Goal: Transaction & Acquisition: Purchase product/service

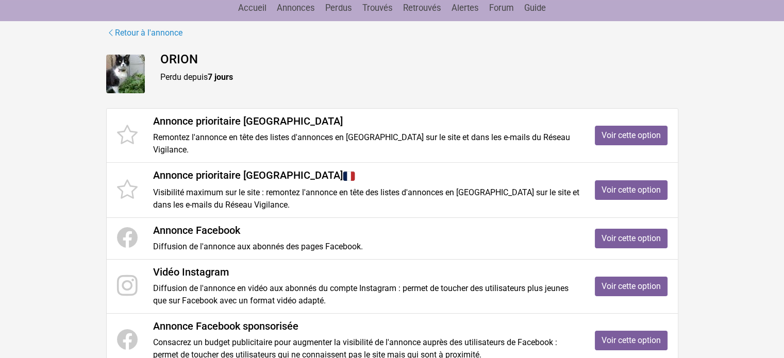
scroll to position [103, 0]
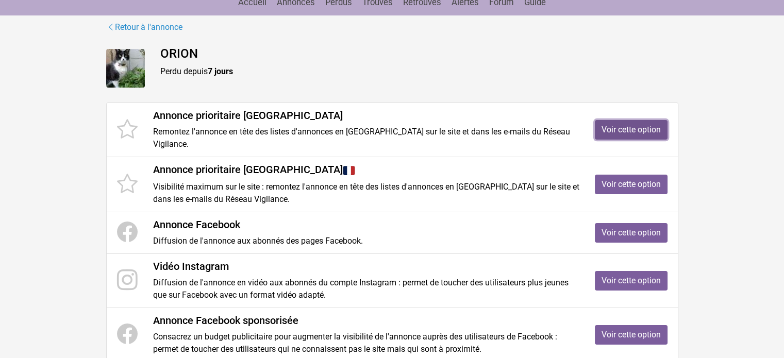
click at [636, 132] on link "Voir cette option" at bounding box center [631, 130] width 73 height 20
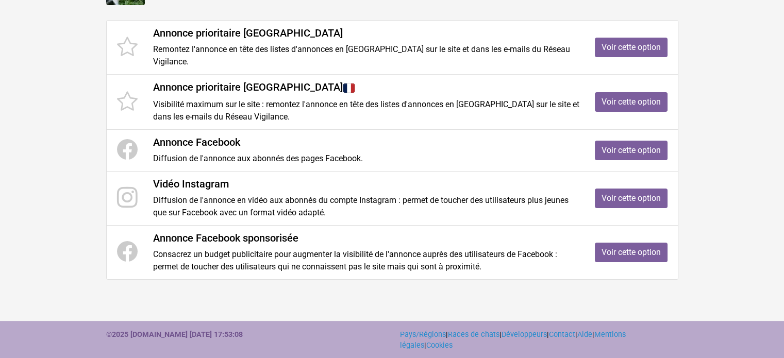
scroll to position [186, 0]
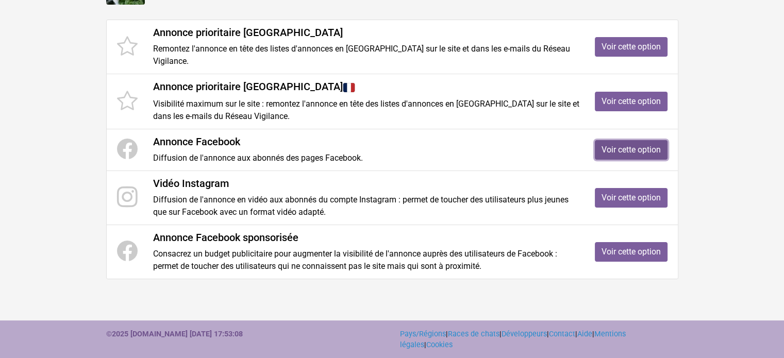
click at [628, 150] on link "Voir cette option" at bounding box center [631, 150] width 73 height 20
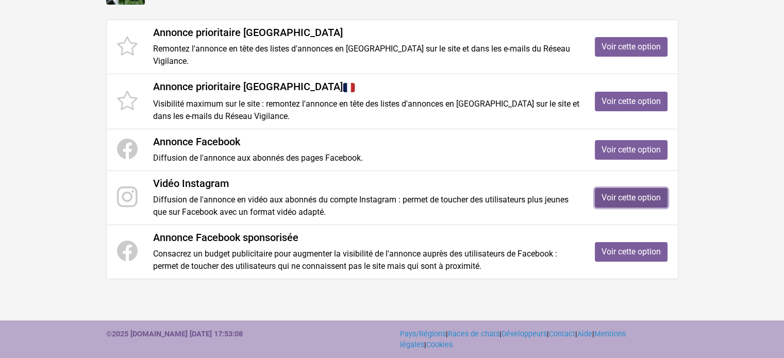
click at [642, 197] on link "Voir cette option" at bounding box center [631, 198] width 73 height 20
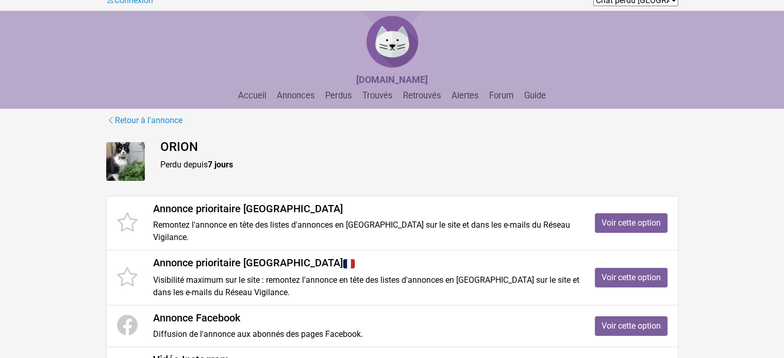
scroll to position [0, 0]
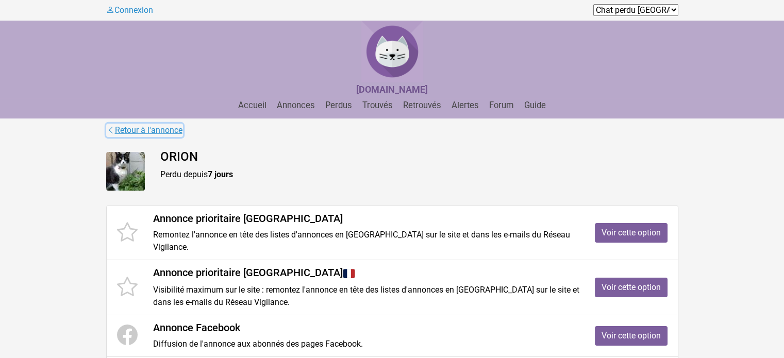
click at [144, 133] on link "Retour à l'annonce" at bounding box center [144, 130] width 77 height 13
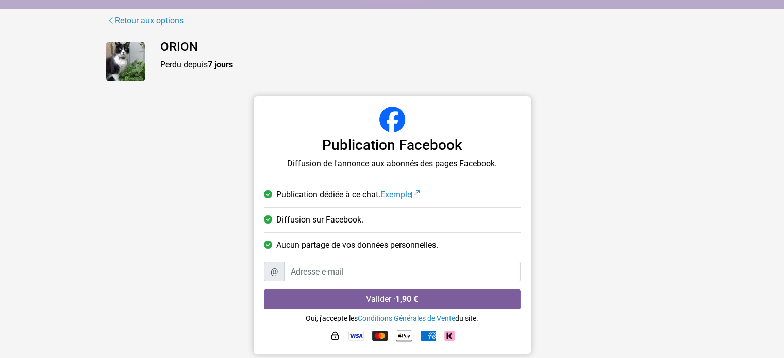
scroll to position [59, 0]
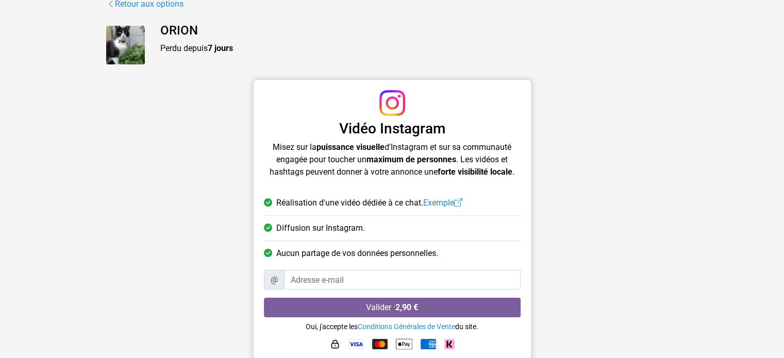
scroll to position [83, 0]
